Goal: Information Seeking & Learning: Learn about a topic

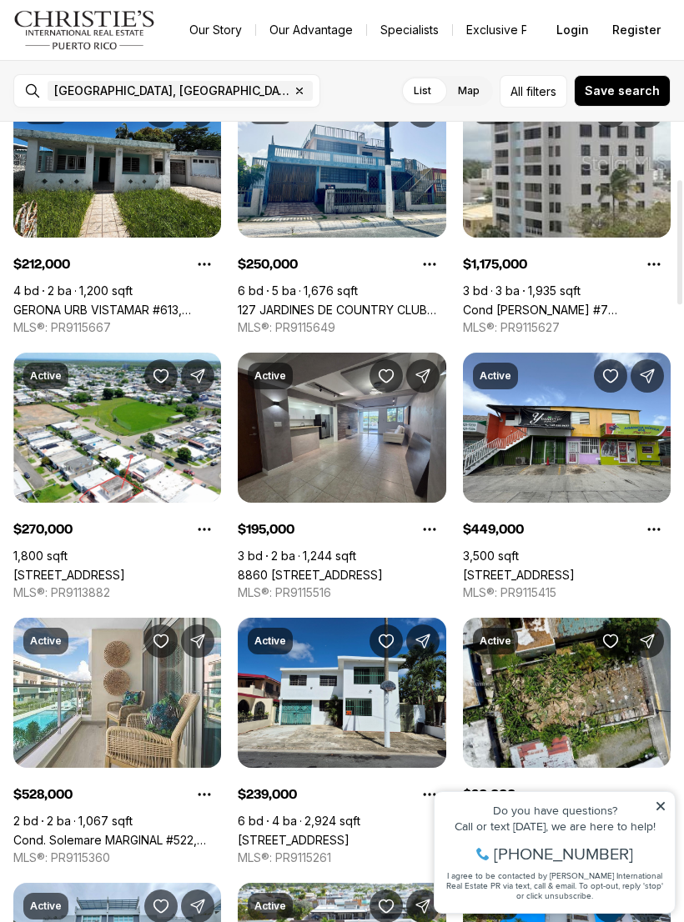
scroll to position [365, 0]
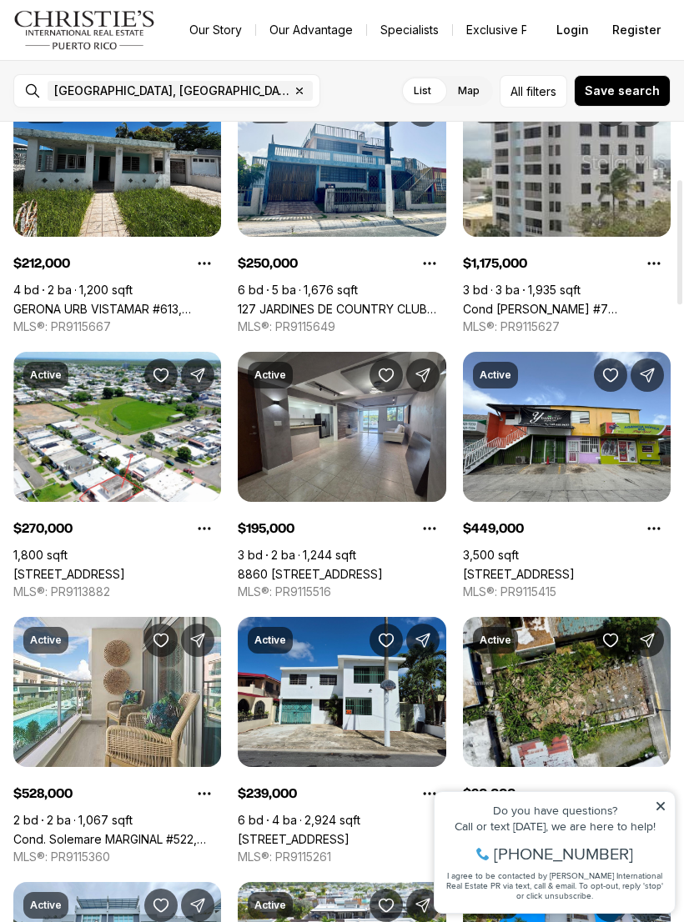
click at [383, 567] on link "8860 PASEO DEL REY #H-102, CAROLINA PR, 00987" at bounding box center [310, 574] width 145 height 14
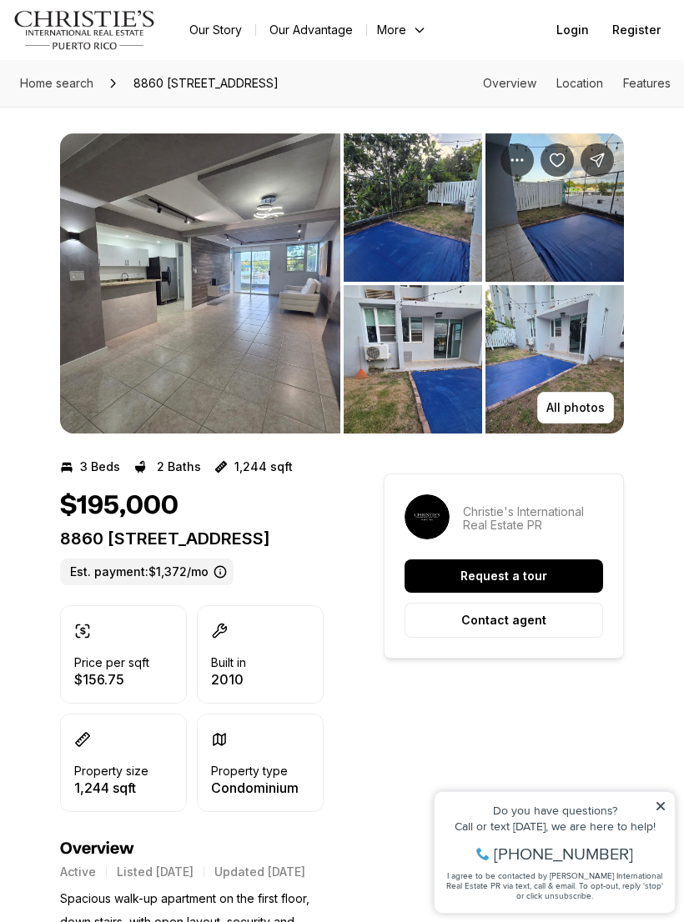
click at [258, 273] on img "View image gallery" at bounding box center [200, 283] width 280 height 300
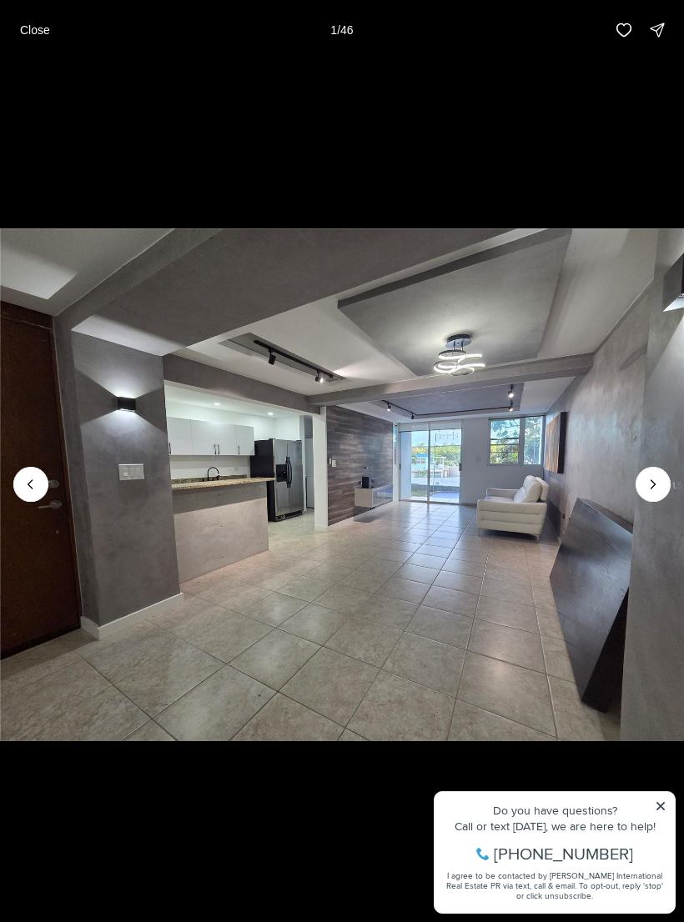
click at [658, 487] on icon "Next slide" at bounding box center [652, 484] width 17 height 17
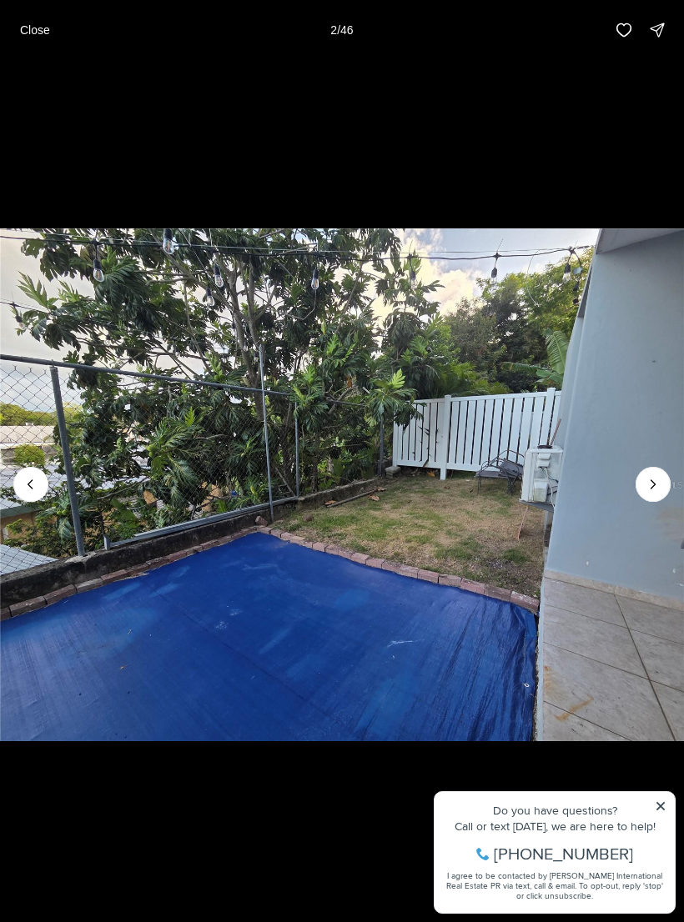
click at [656, 501] on button "Next slide" at bounding box center [652, 484] width 35 height 35
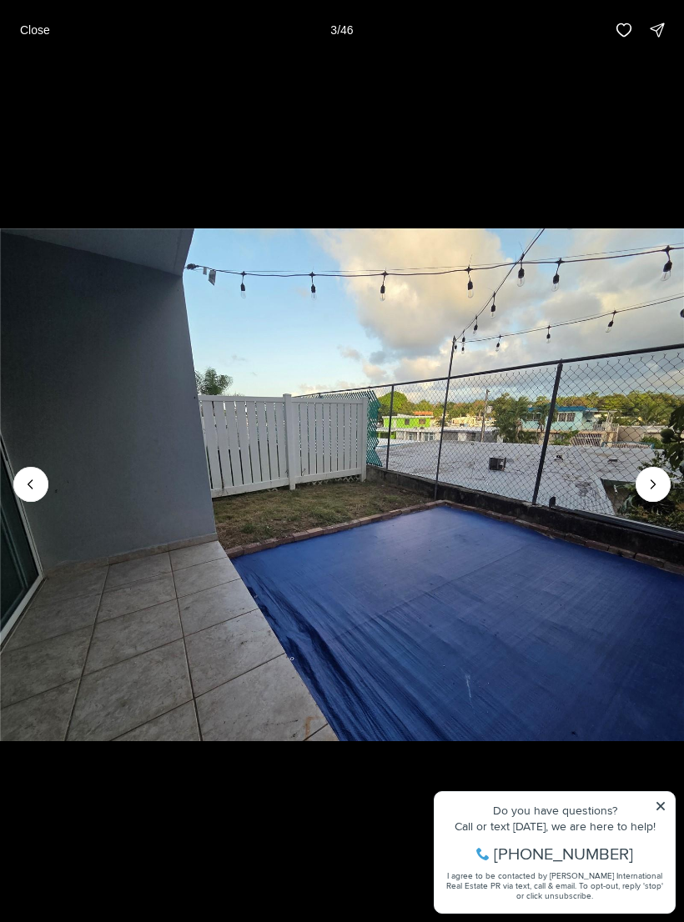
click at [672, 502] on img "3 of 46" at bounding box center [342, 484] width 684 height 645
click at [661, 503] on img "3 of 46" at bounding box center [342, 484] width 684 height 645
click at [658, 491] on icon "Next slide" at bounding box center [652, 484] width 17 height 17
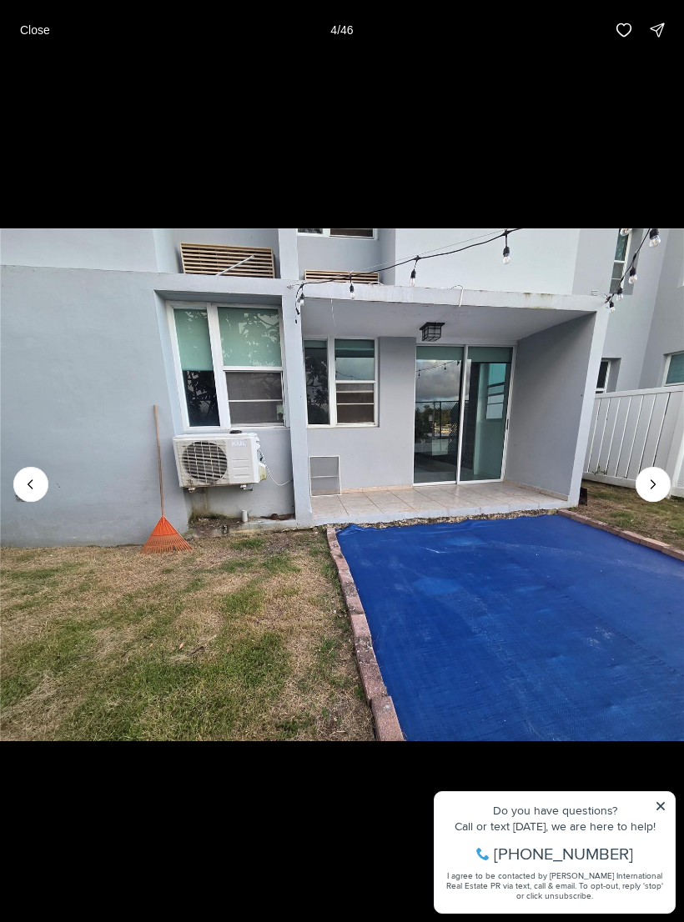
click at [659, 491] on icon "Next slide" at bounding box center [652, 484] width 17 height 17
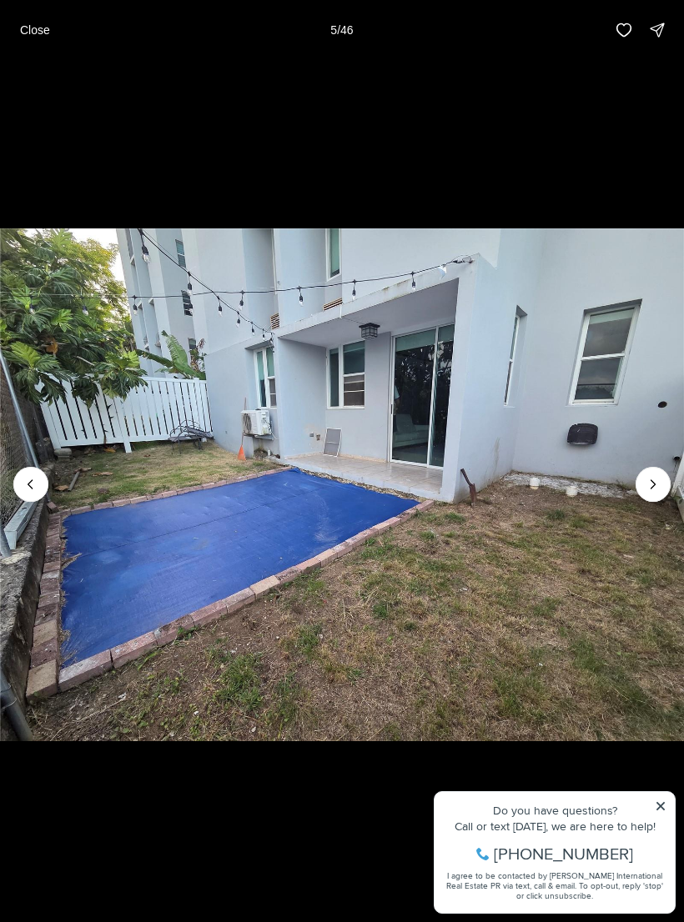
click at [657, 490] on icon "Next slide" at bounding box center [652, 484] width 17 height 17
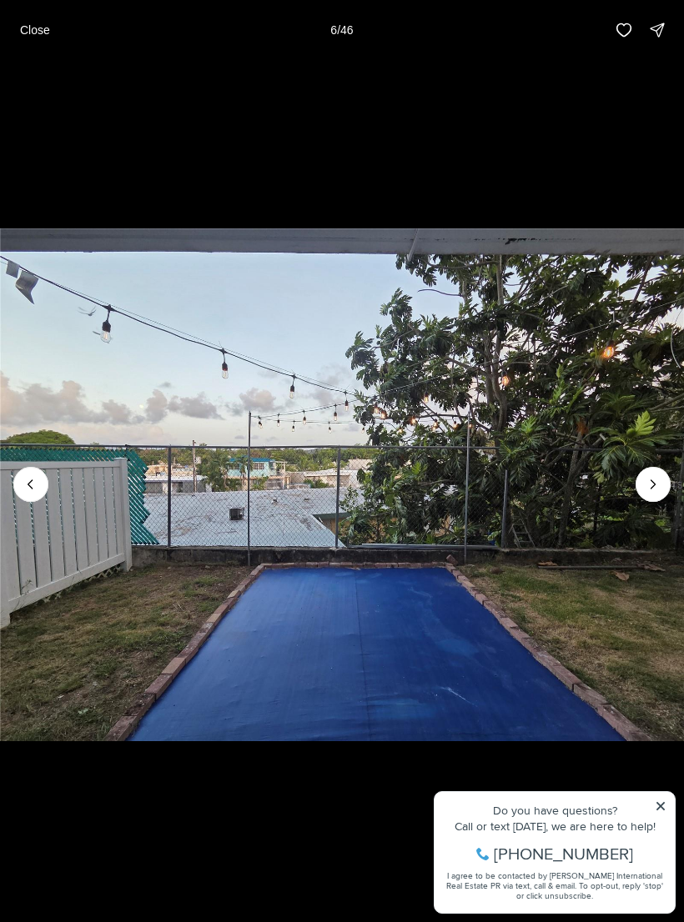
click at [657, 488] on icon "Next slide" at bounding box center [652, 484] width 17 height 17
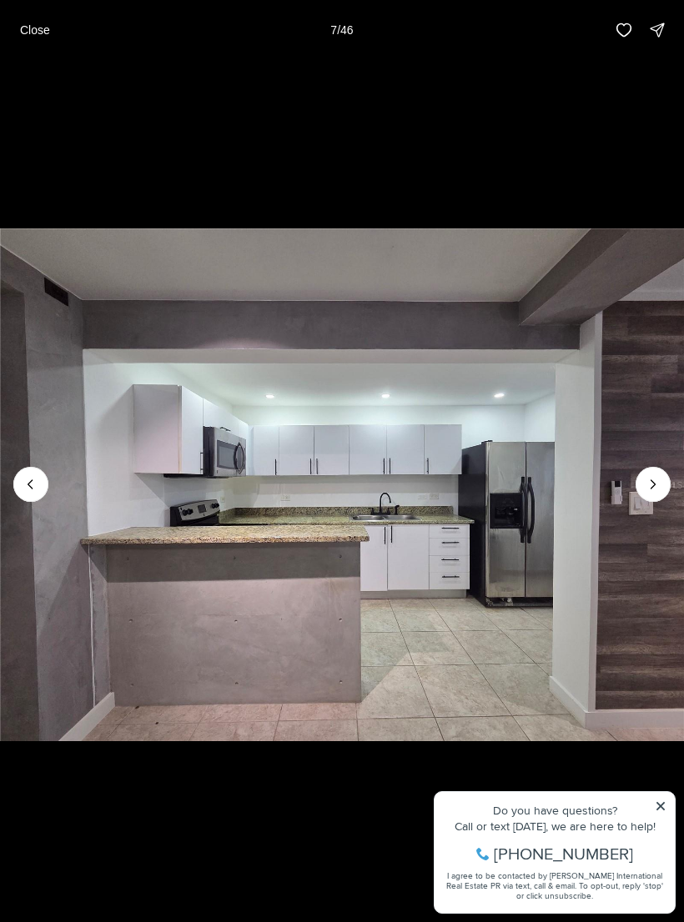
click at [659, 490] on icon "Next slide" at bounding box center [652, 484] width 17 height 17
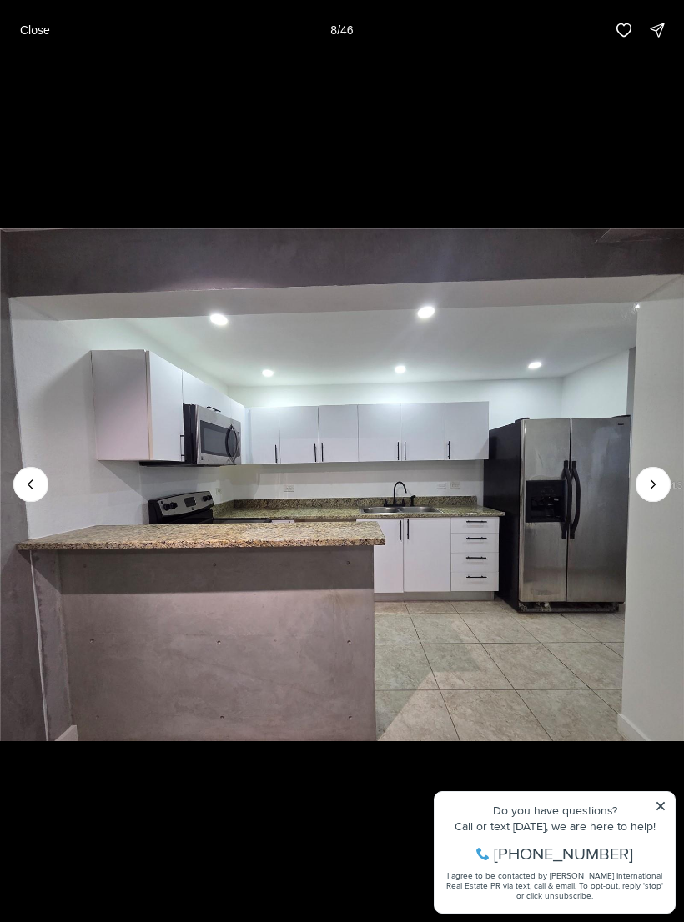
click at [659, 488] on icon "Next slide" at bounding box center [652, 484] width 17 height 17
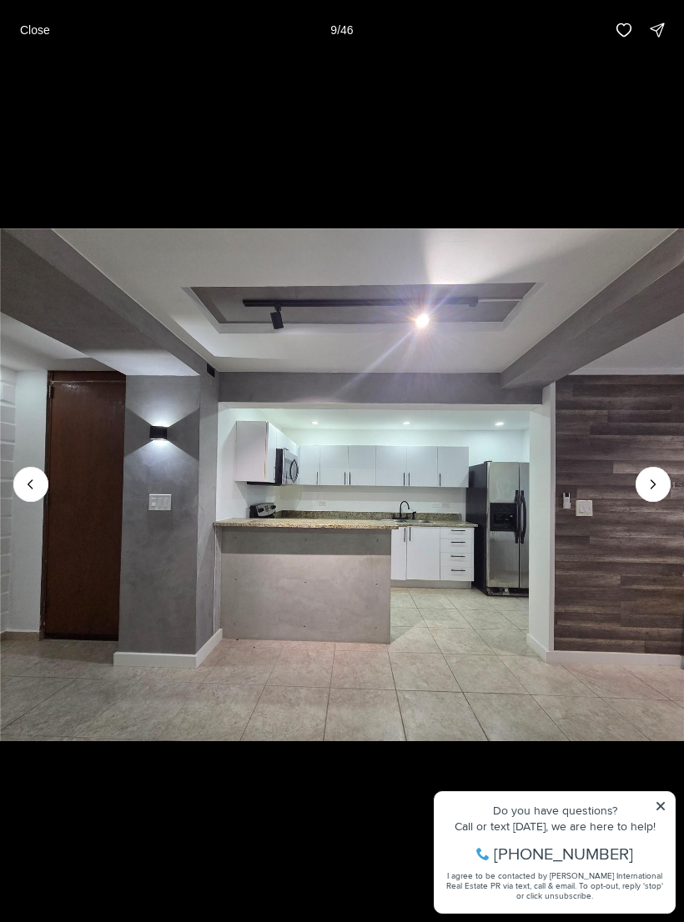
click at [652, 491] on icon "Next slide" at bounding box center [652, 484] width 17 height 17
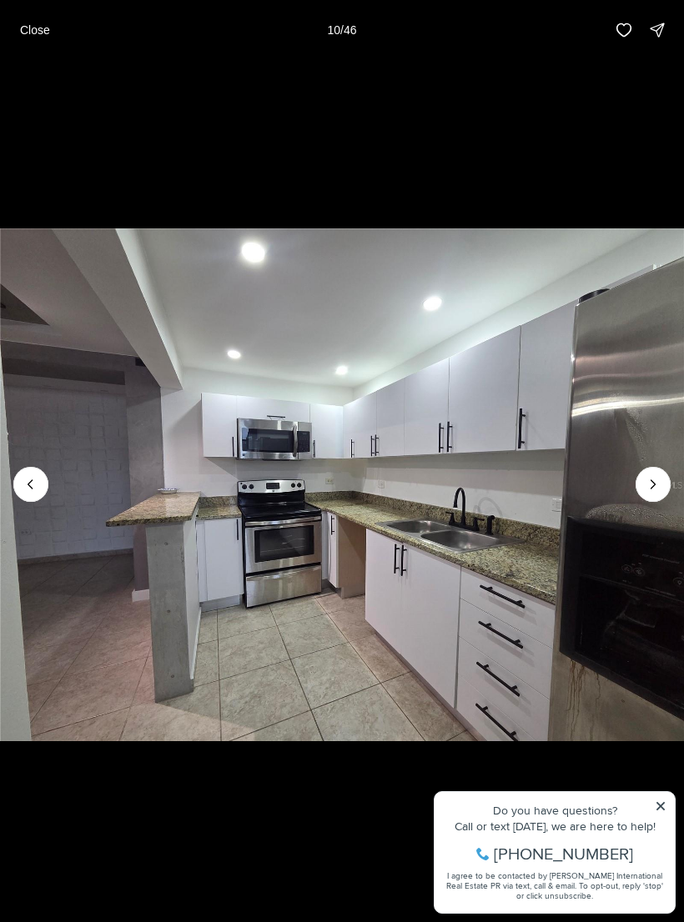
click at [659, 484] on icon "Next slide" at bounding box center [652, 484] width 17 height 17
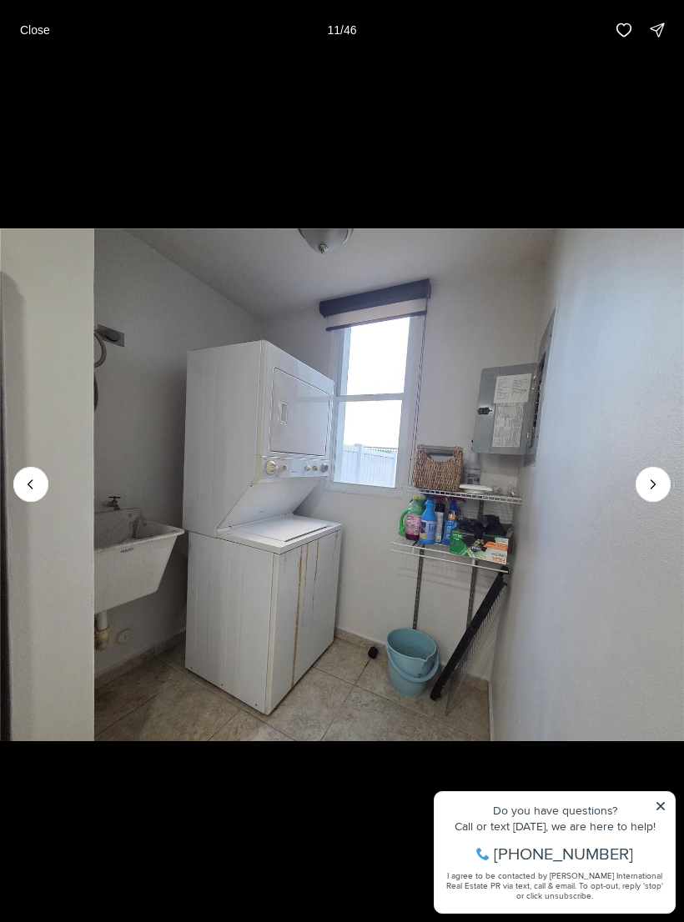
click at [659, 484] on icon "Next slide" at bounding box center [652, 484] width 17 height 17
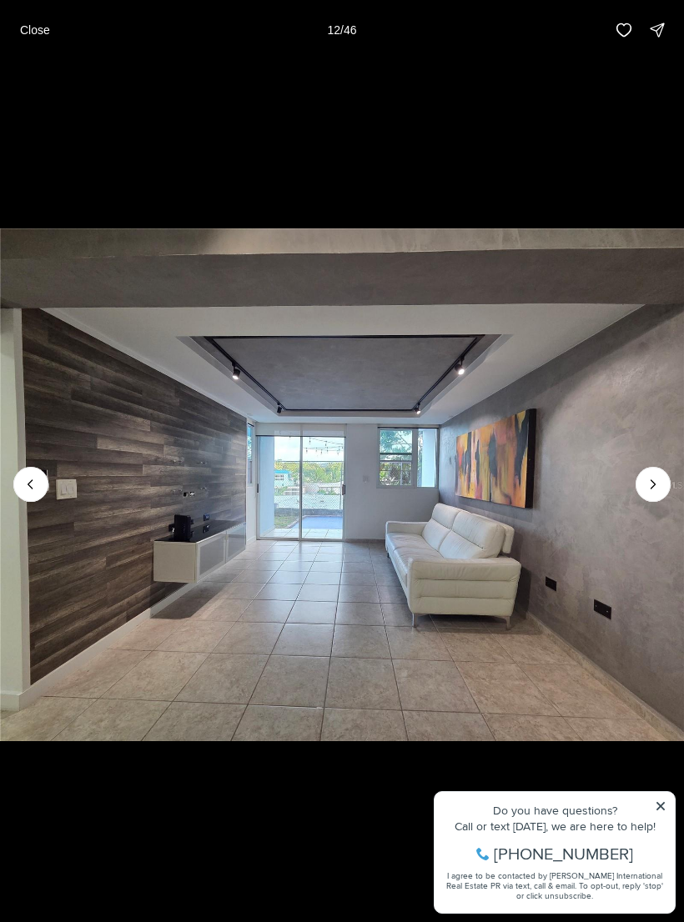
click at [658, 480] on icon "Next slide" at bounding box center [652, 484] width 17 height 17
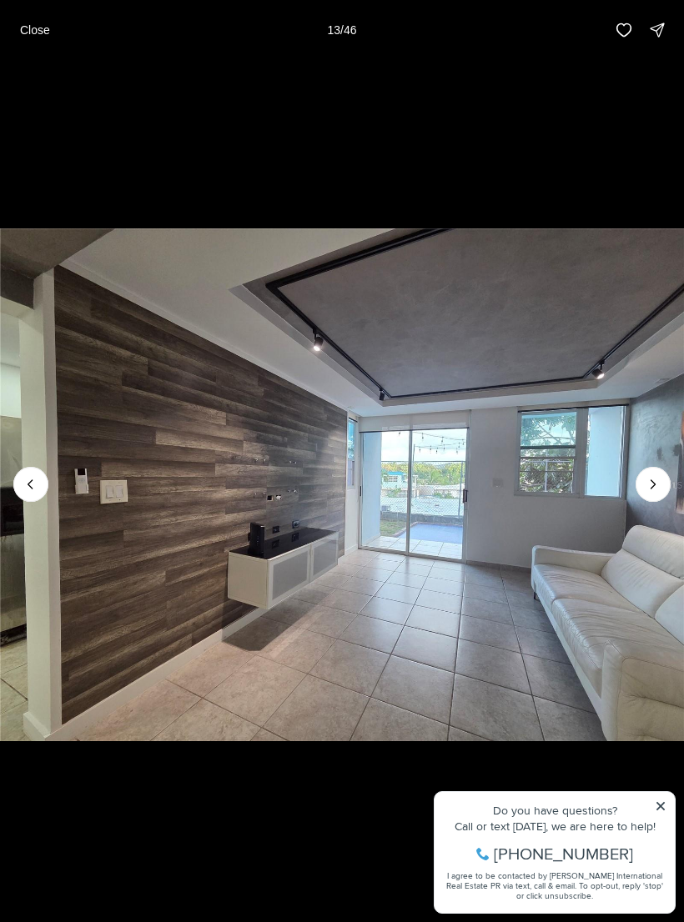
click at [42, 36] on p "Close" at bounding box center [35, 29] width 30 height 13
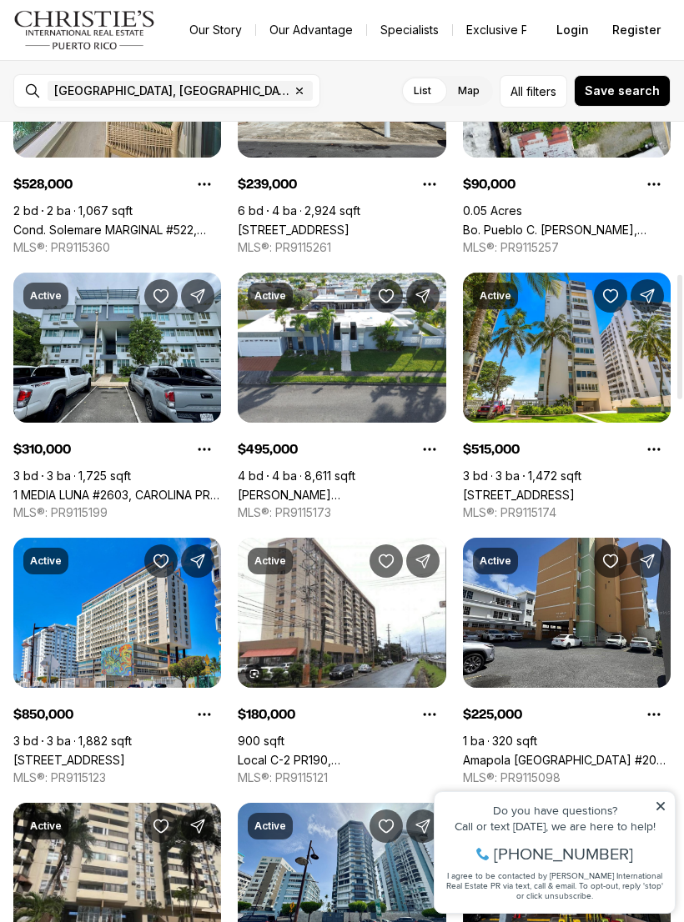
scroll to position [978, 0]
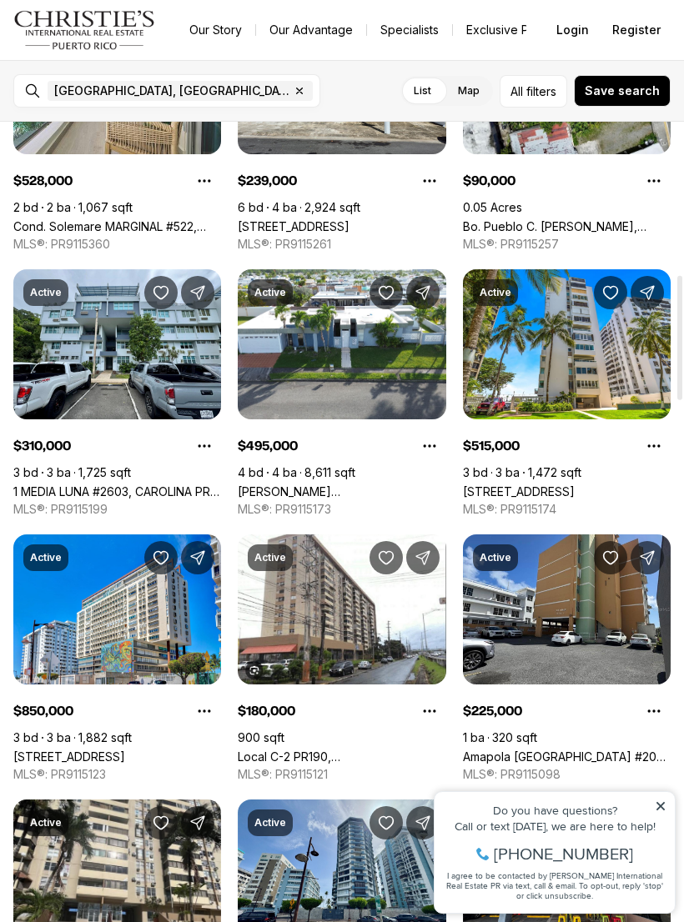
click at [290, 484] on link "[PERSON_NAME][GEOGRAPHIC_DATA], [GEOGRAPHIC_DATA], 00987" at bounding box center [342, 491] width 208 height 14
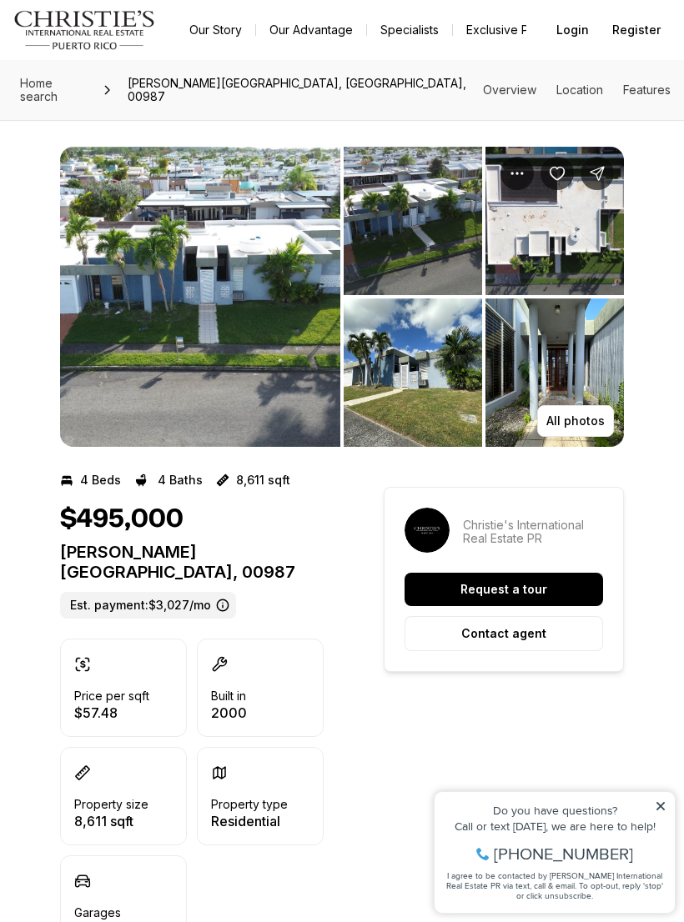
click at [244, 290] on img "View image gallery" at bounding box center [200, 297] width 280 height 300
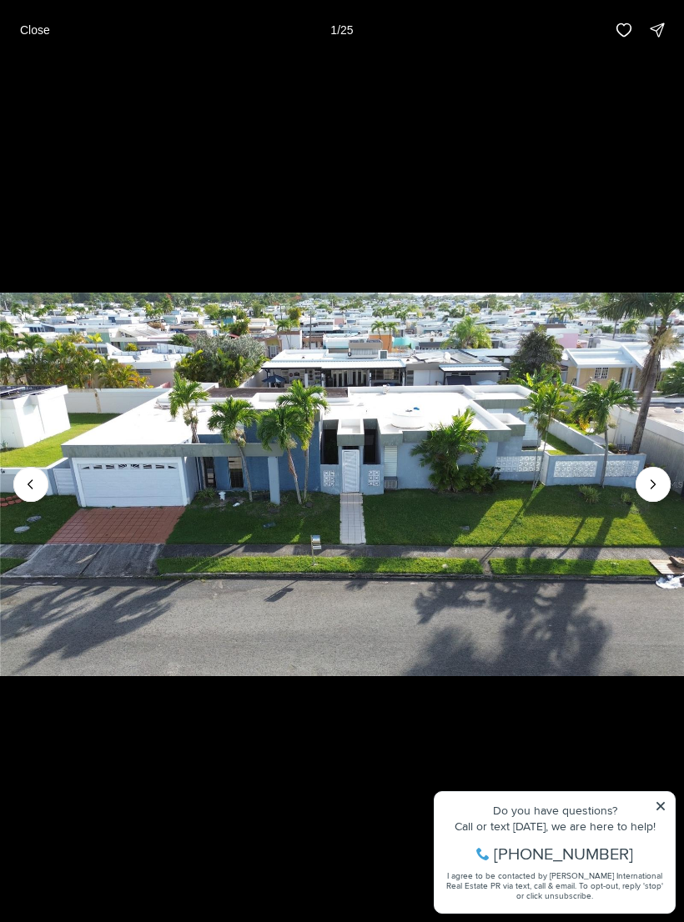
click at [656, 492] on icon "Next slide" at bounding box center [652, 484] width 17 height 17
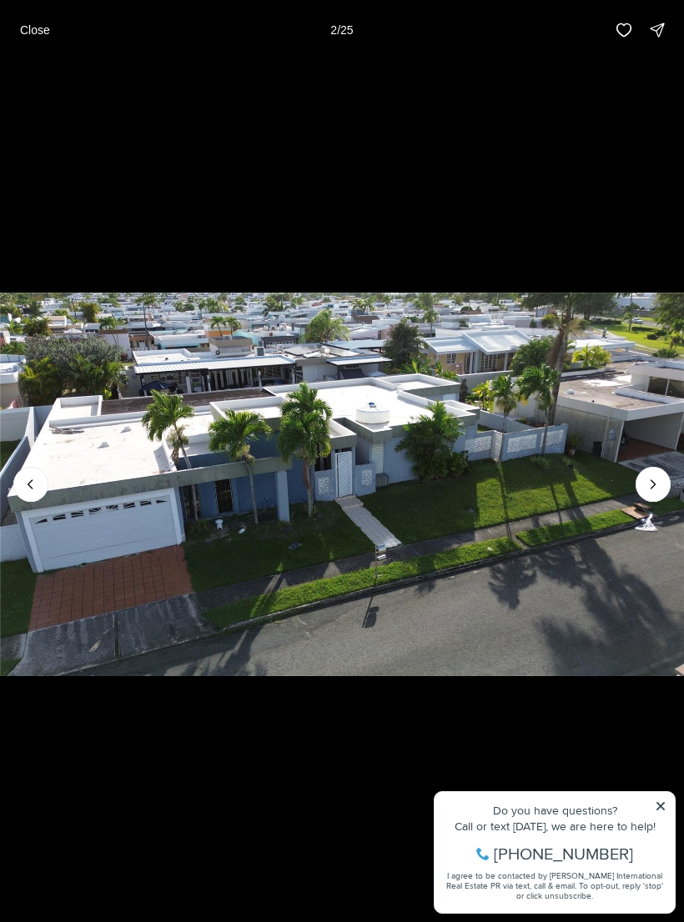
click at [655, 492] on icon "Next slide" at bounding box center [652, 484] width 17 height 17
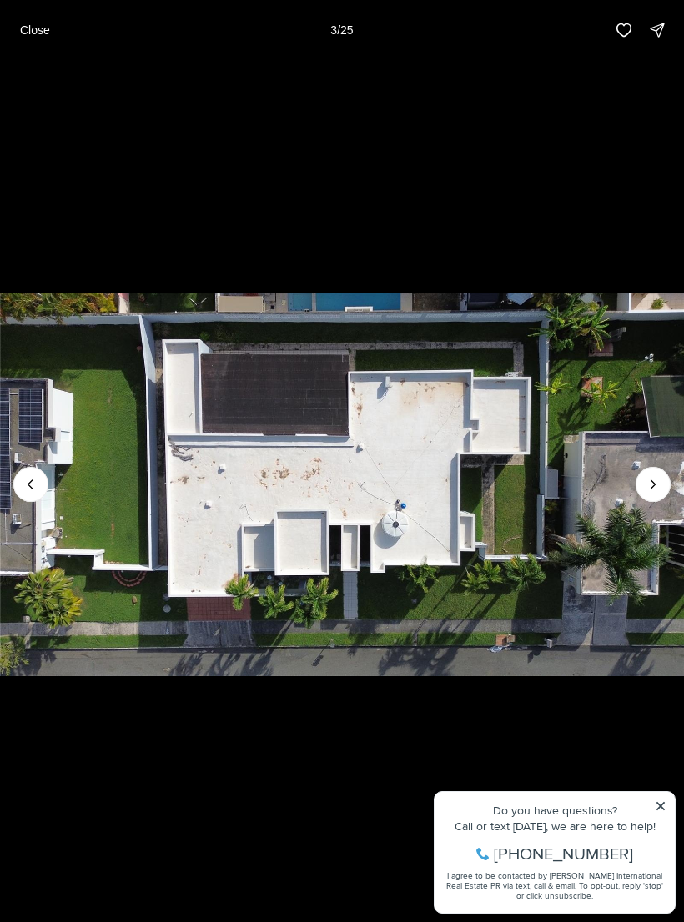
click at [649, 478] on icon "Next slide" at bounding box center [652, 484] width 17 height 17
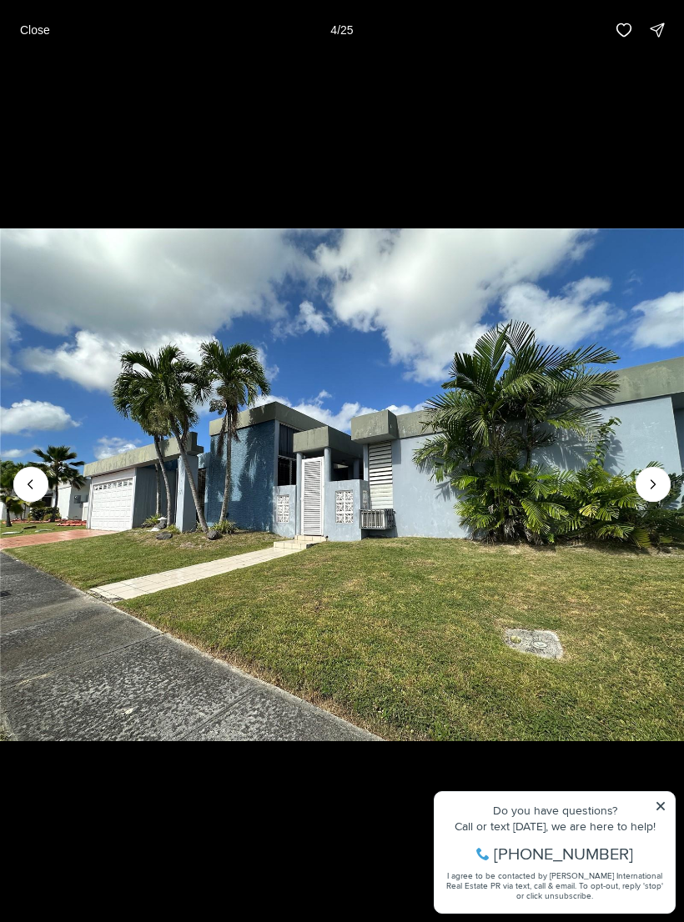
click at [660, 482] on icon "Next slide" at bounding box center [652, 484] width 17 height 17
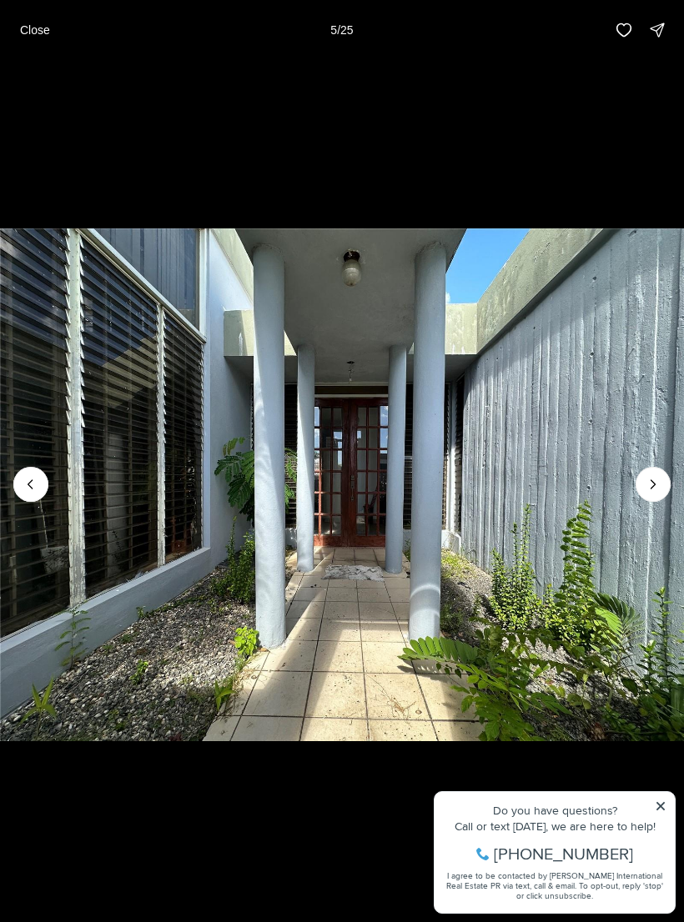
click at [659, 482] on icon "Next slide" at bounding box center [652, 484] width 17 height 17
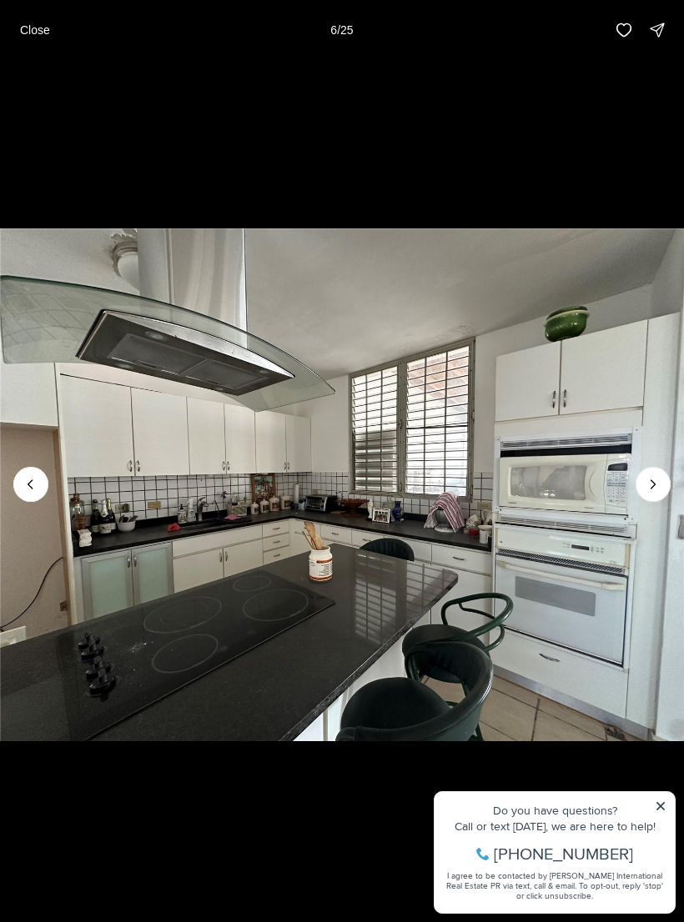
click at [659, 485] on icon "Next slide" at bounding box center [652, 484] width 17 height 17
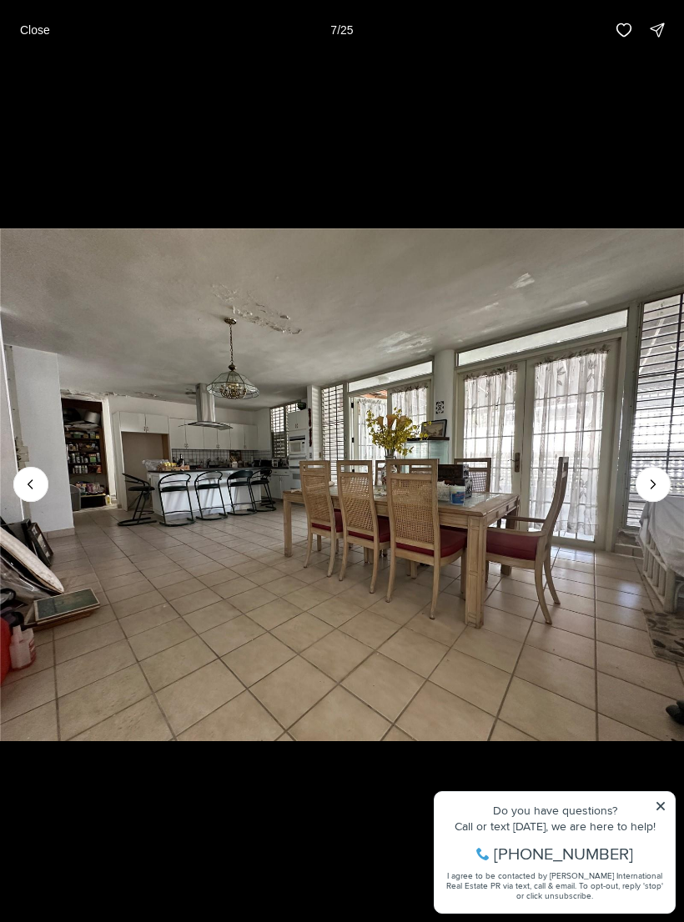
click at [27, 490] on icon "Previous slide" at bounding box center [31, 484] width 17 height 17
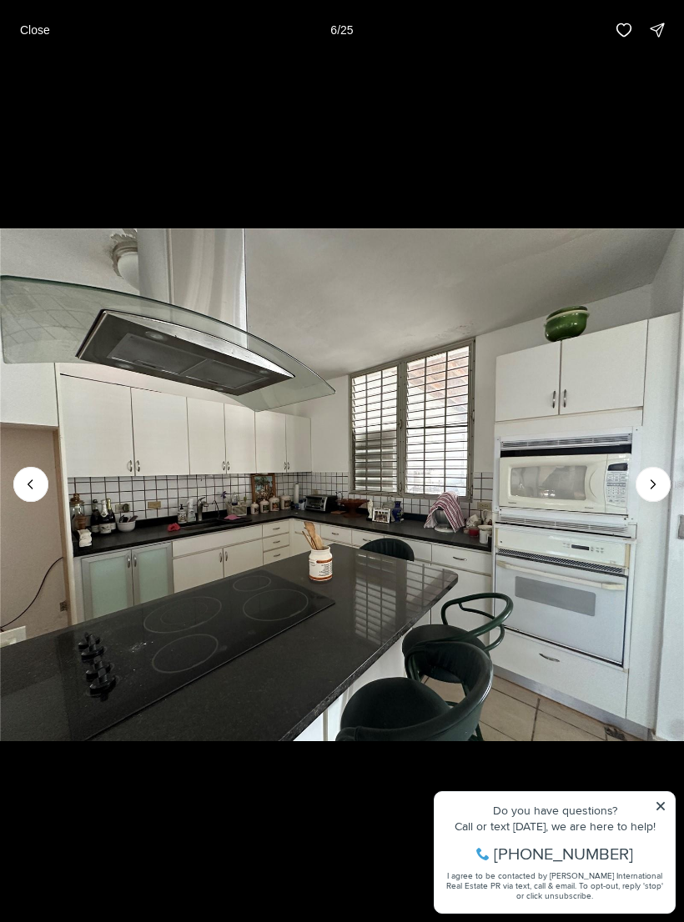
click at [652, 487] on icon "Next slide" at bounding box center [653, 484] width 4 height 8
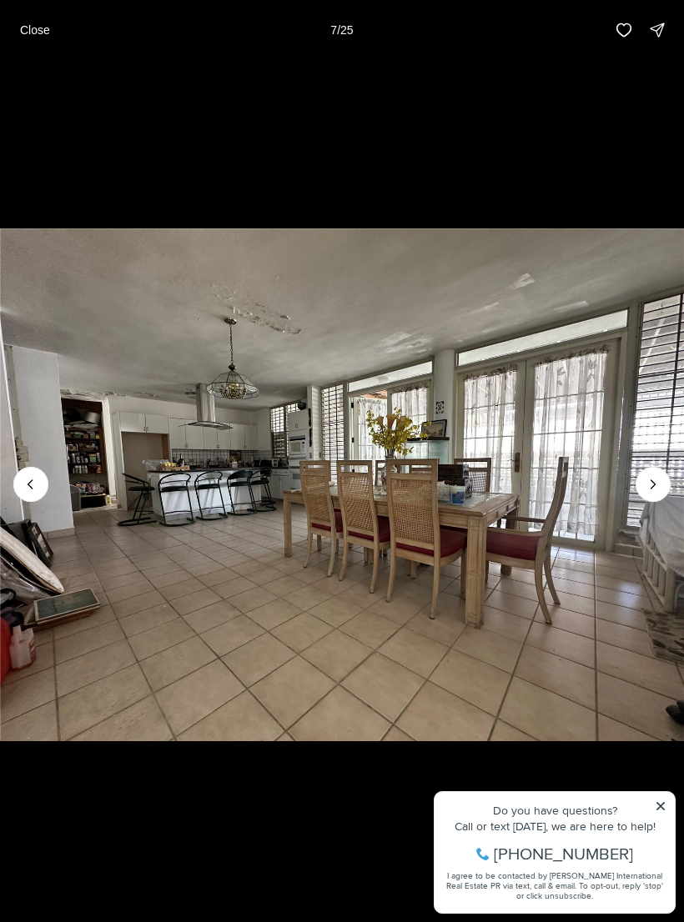
click at [660, 489] on icon "Next slide" at bounding box center [652, 484] width 17 height 17
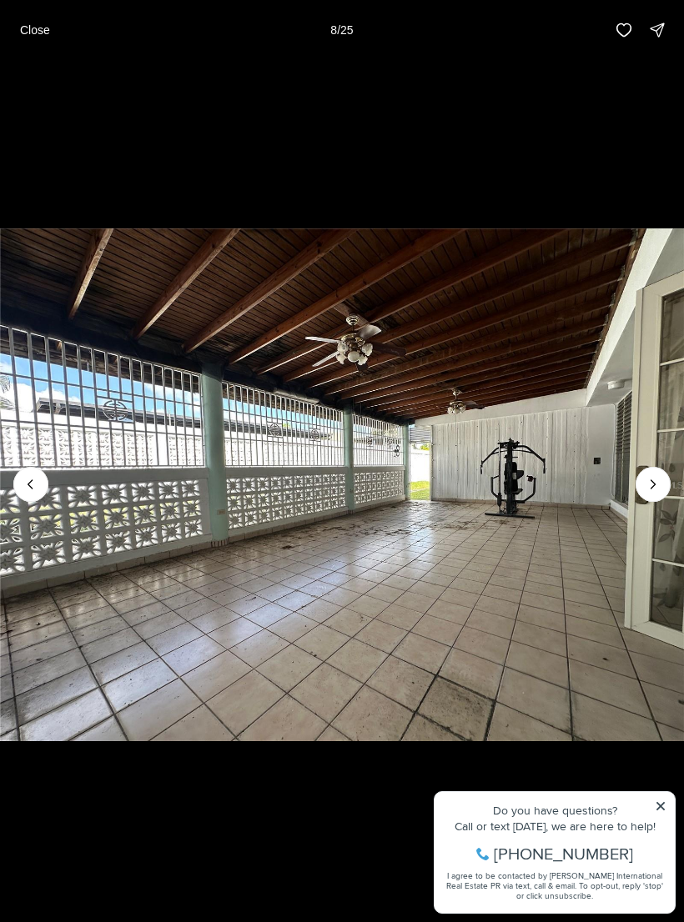
click at [659, 488] on icon "Next slide" at bounding box center [652, 484] width 17 height 17
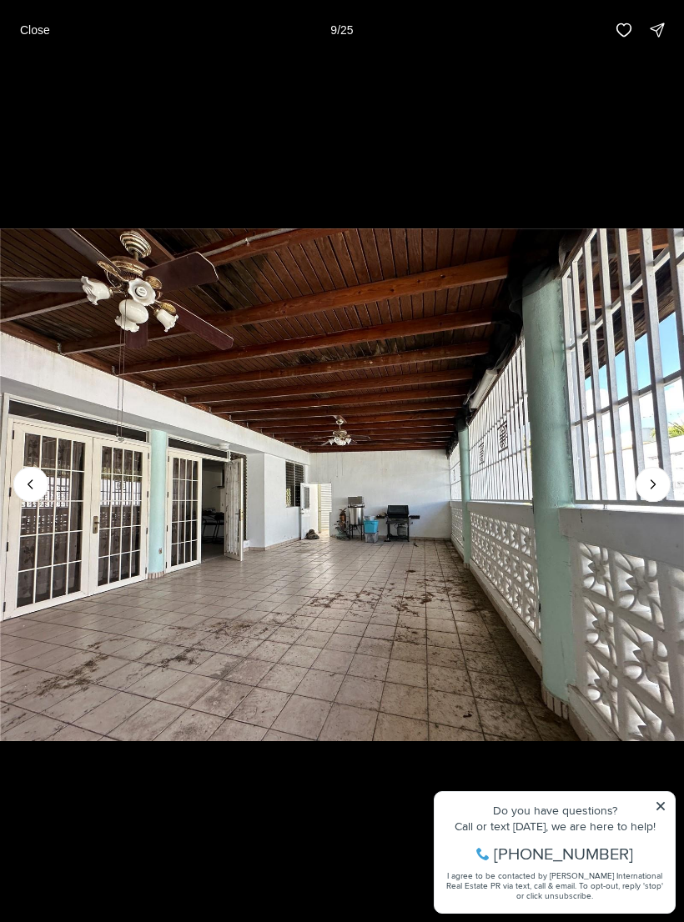
click at [653, 476] on icon "Next slide" at bounding box center [652, 484] width 17 height 17
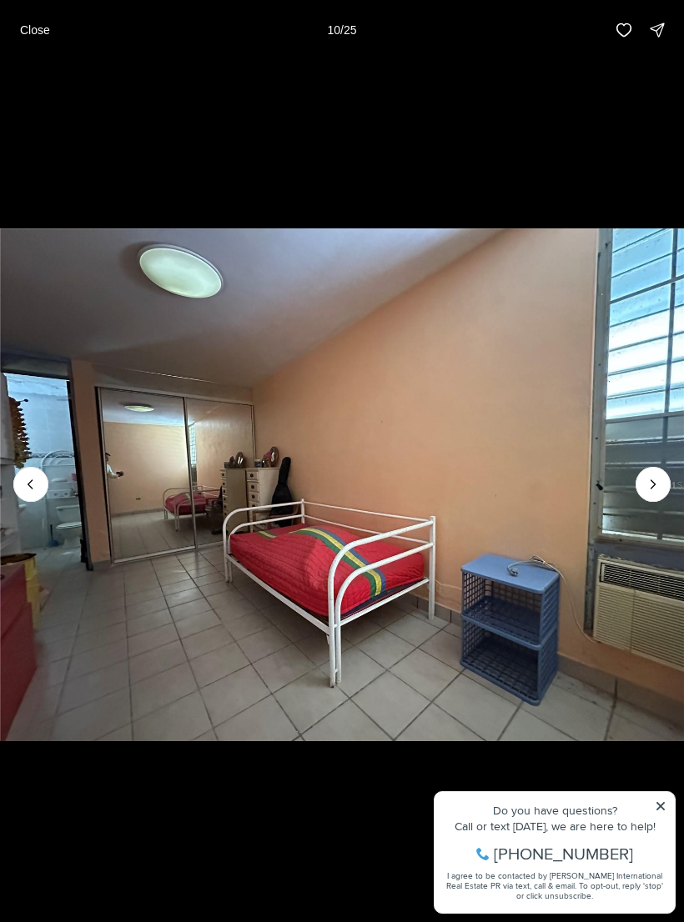
click at [651, 476] on icon "Next slide" at bounding box center [652, 484] width 17 height 17
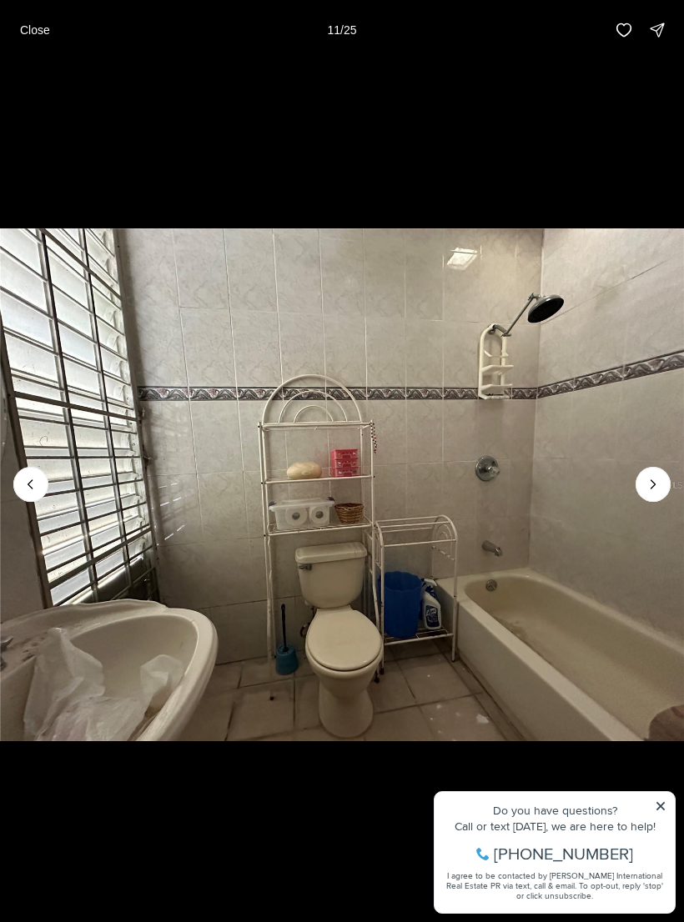
click at [641, 483] on button "Next slide" at bounding box center [652, 484] width 35 height 35
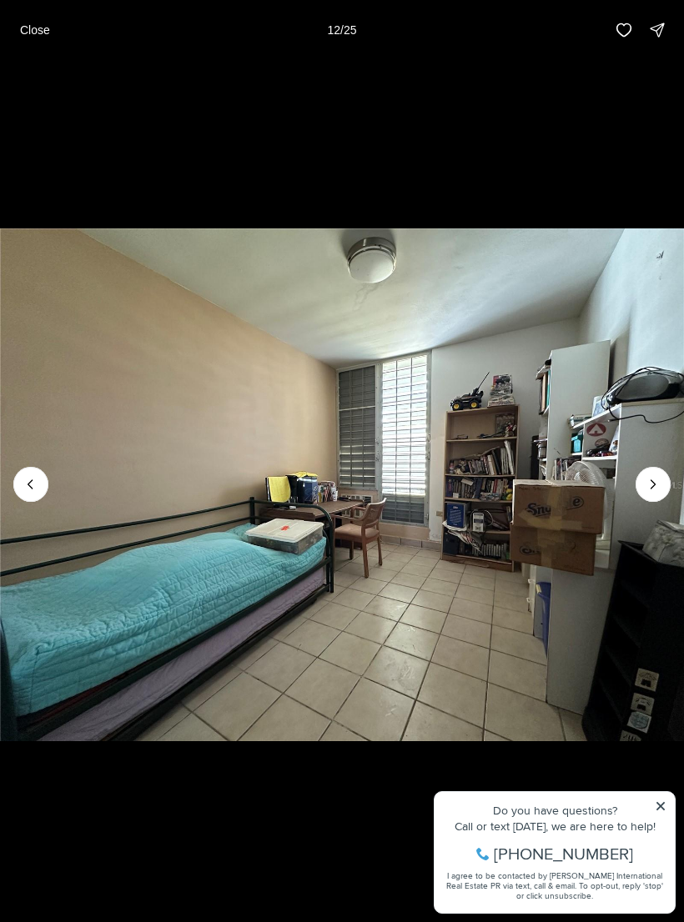
click at [651, 490] on icon "Next slide" at bounding box center [652, 484] width 17 height 17
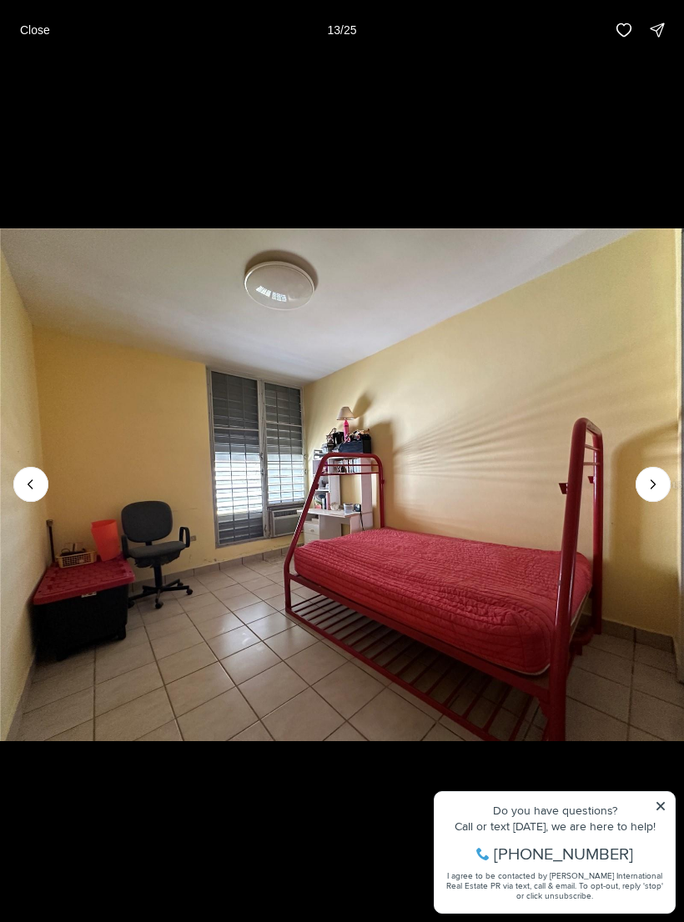
click at [655, 491] on icon "Next slide" at bounding box center [652, 484] width 17 height 17
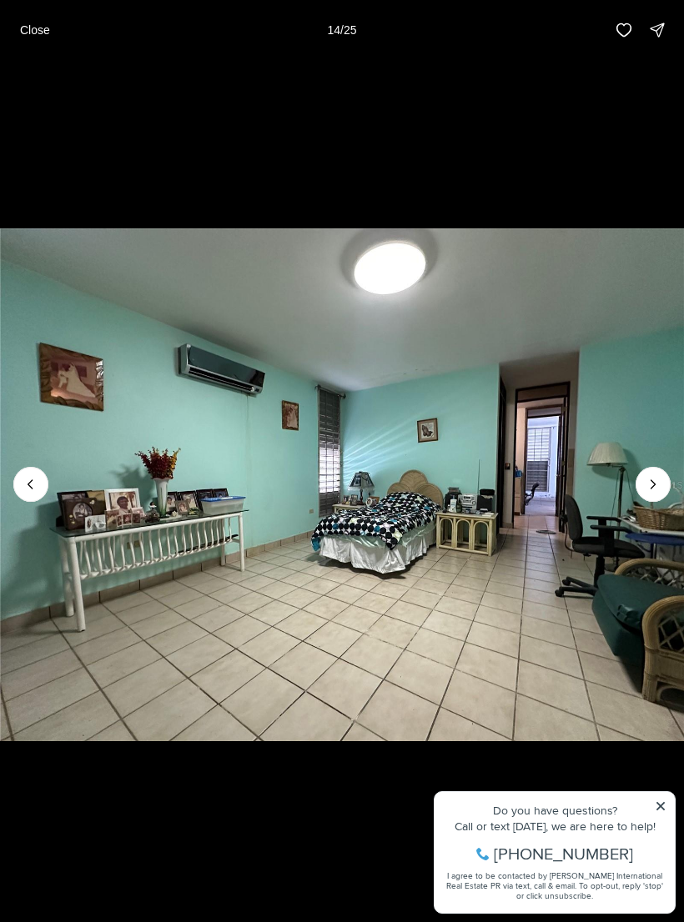
click at [659, 484] on icon "Next slide" at bounding box center [652, 484] width 17 height 17
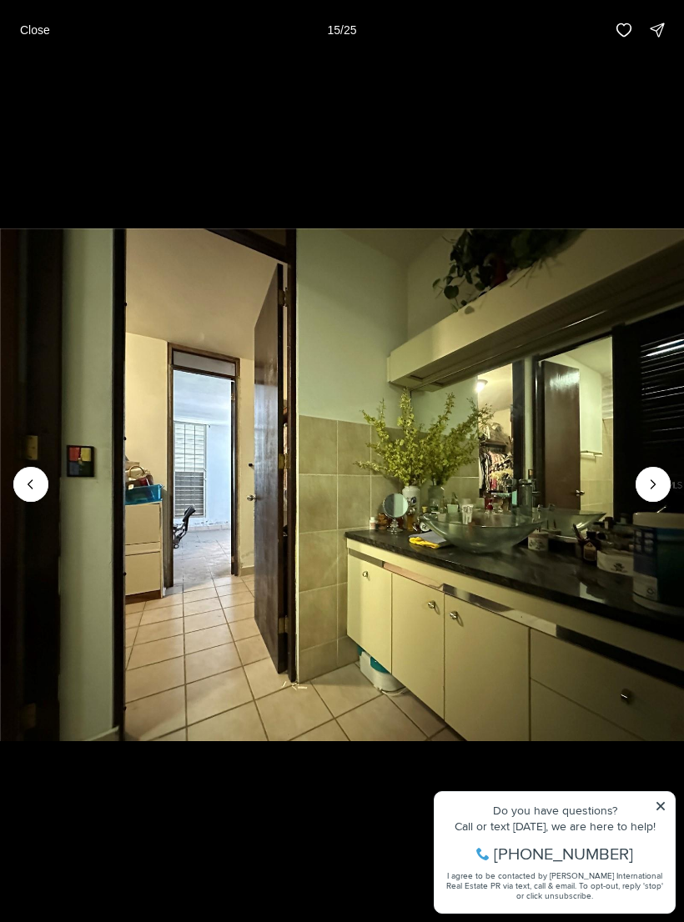
click at [659, 486] on icon "Next slide" at bounding box center [652, 484] width 17 height 17
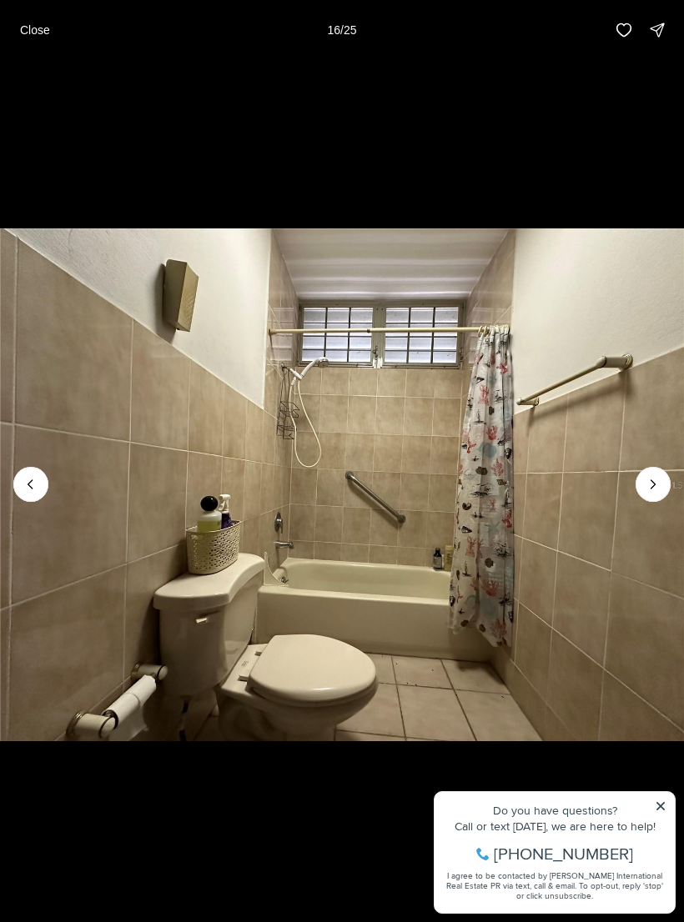
click at [651, 483] on icon "Next slide" at bounding box center [652, 484] width 17 height 17
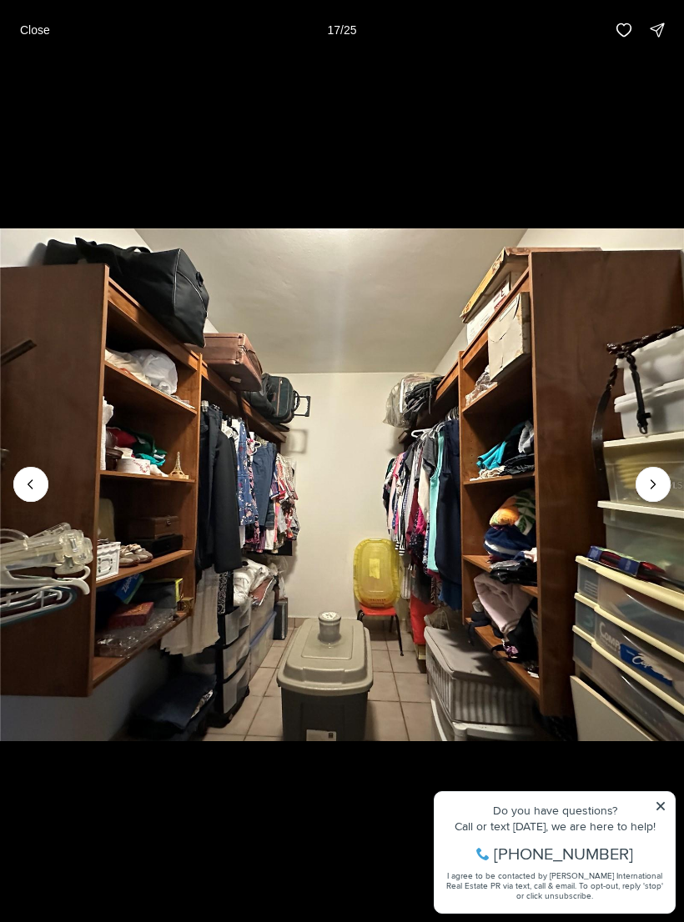
click at [649, 482] on icon "Next slide" at bounding box center [652, 484] width 17 height 17
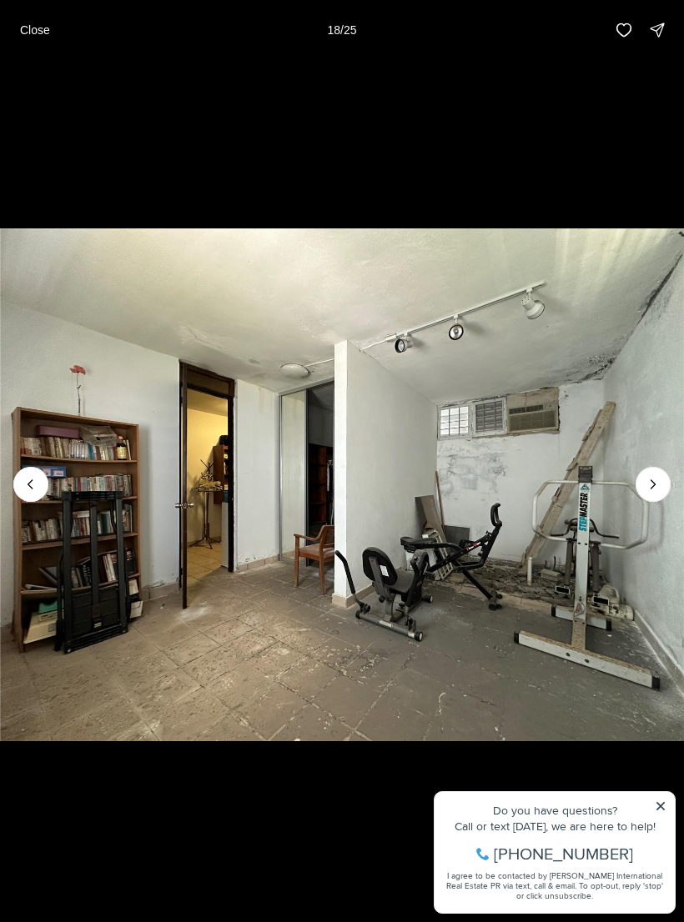
click at [652, 486] on icon "Next slide" at bounding box center [652, 484] width 17 height 17
